Goal: Entertainment & Leisure: Consume media (video, audio)

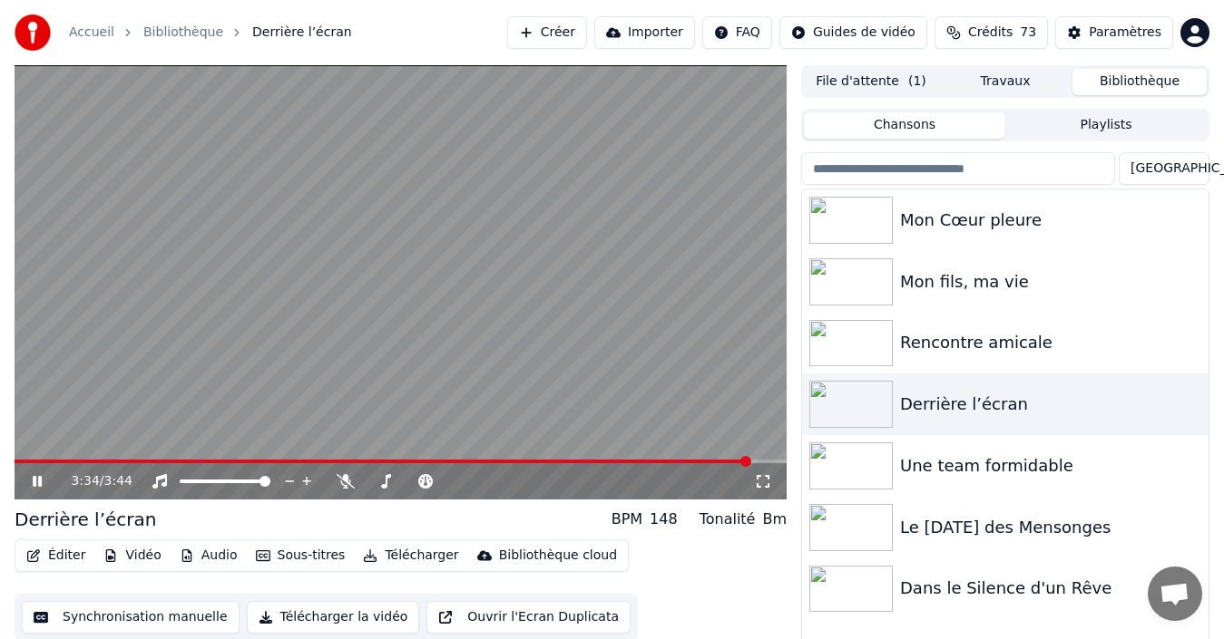
click at [17, 458] on video at bounding box center [401, 282] width 772 height 434
click at [21, 460] on span at bounding box center [383, 462] width 736 height 4
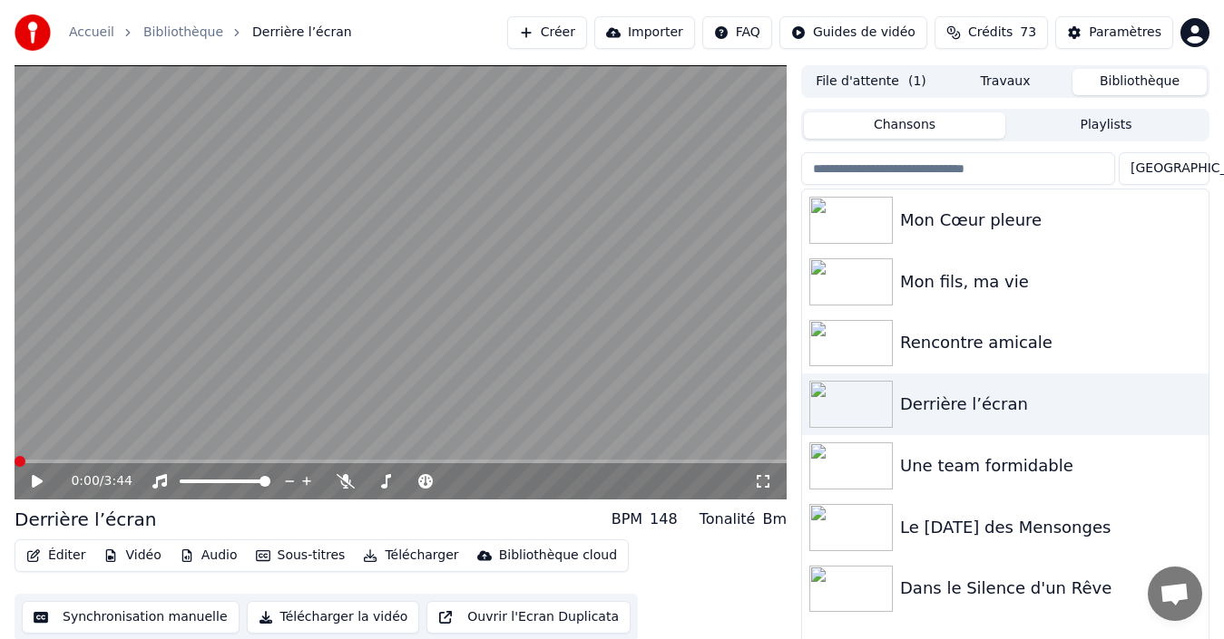
click at [15, 458] on span at bounding box center [20, 461] width 11 height 11
click at [38, 481] on icon at bounding box center [37, 481] width 11 height 13
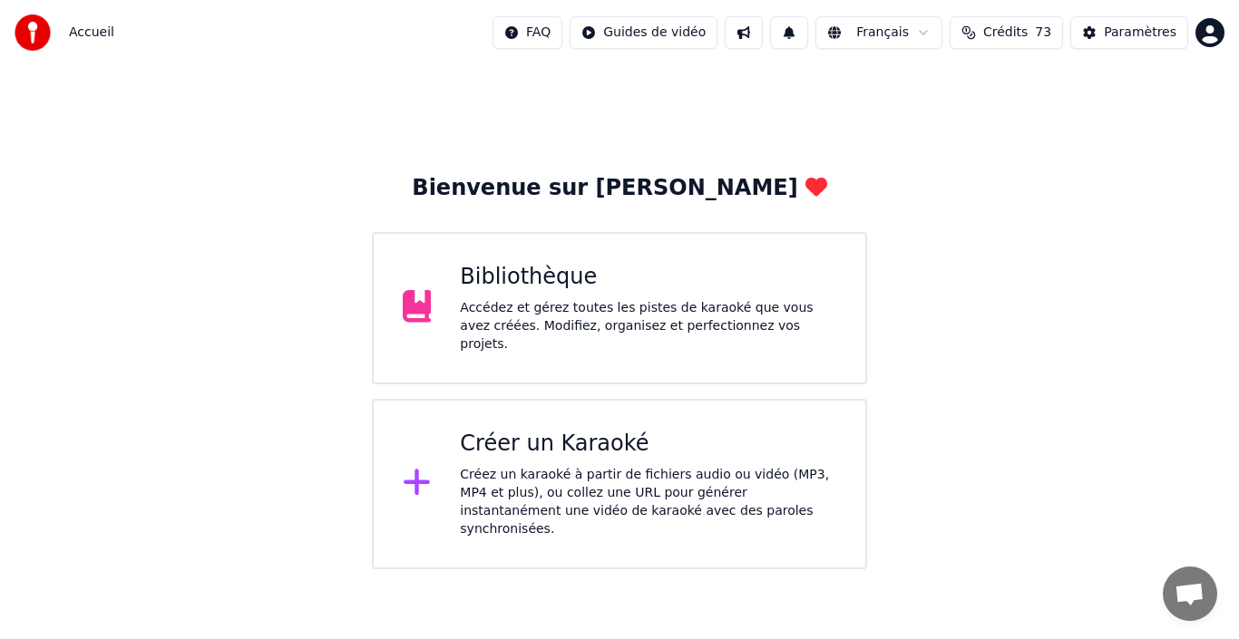
click at [536, 278] on div "Bibliothèque" at bounding box center [648, 277] width 376 height 29
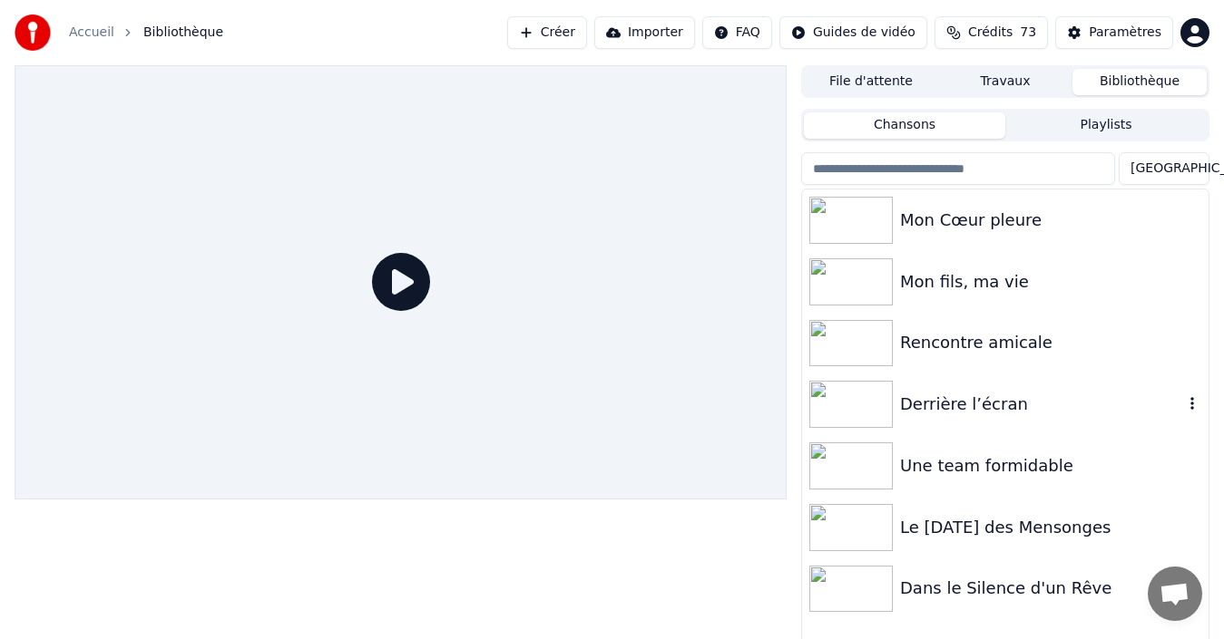
click at [955, 405] on div "Derrière l’écran" at bounding box center [1041, 404] width 283 height 25
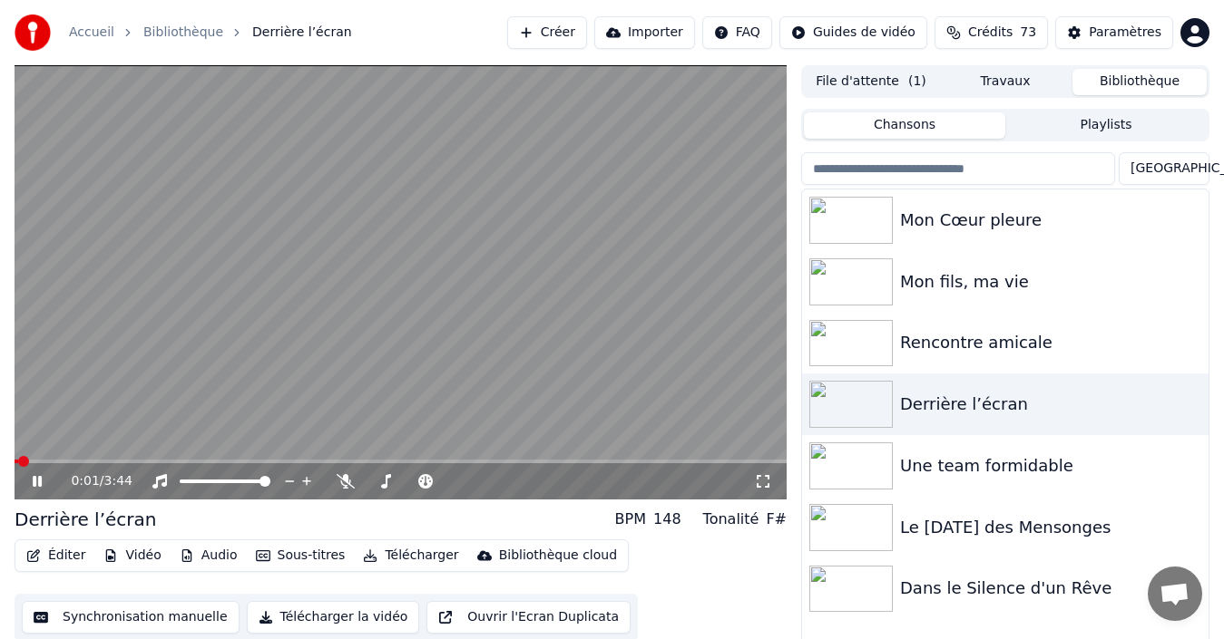
click at [18, 458] on span at bounding box center [23, 461] width 11 height 11
click at [34, 480] on icon at bounding box center [37, 481] width 9 height 11
click at [15, 459] on span at bounding box center [20, 461] width 11 height 11
click at [40, 477] on icon at bounding box center [50, 481] width 42 height 15
click at [34, 481] on icon at bounding box center [37, 481] width 9 height 11
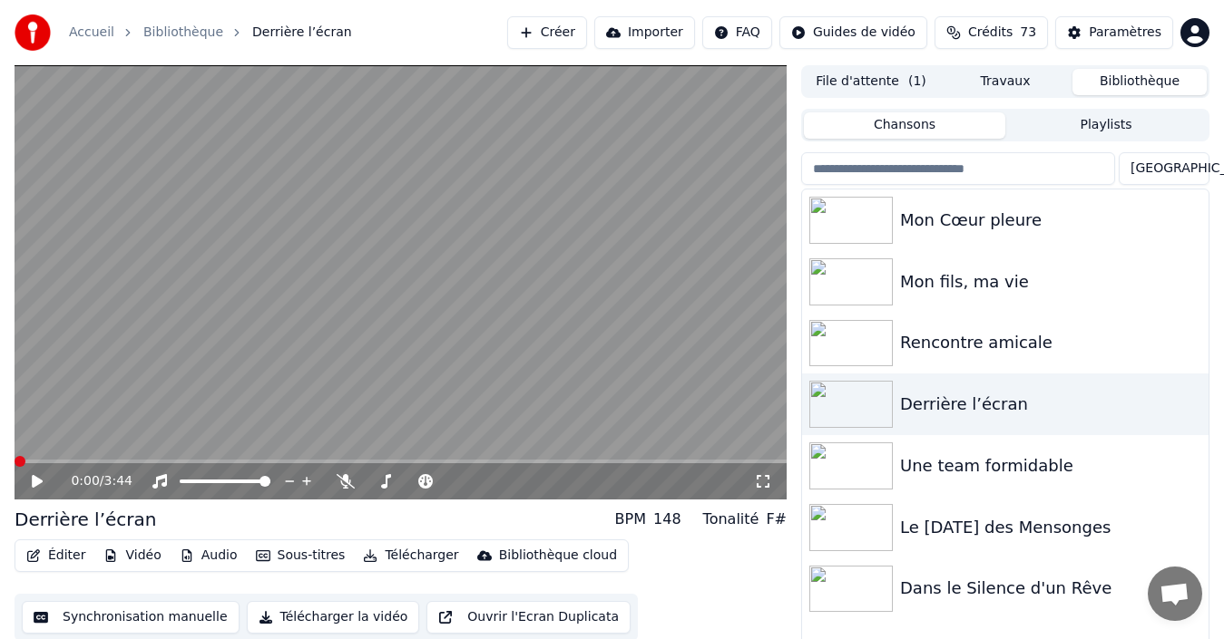
click at [15, 459] on span at bounding box center [20, 461] width 11 height 11
click at [486, 483] on span at bounding box center [484, 481] width 11 height 11
click at [36, 484] on icon at bounding box center [37, 481] width 11 height 13
